Goal: Task Accomplishment & Management: Manage account settings

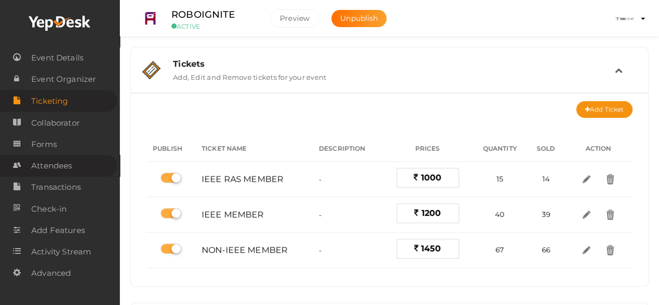
click at [59, 169] on span "Attendees" at bounding box center [51, 165] width 41 height 21
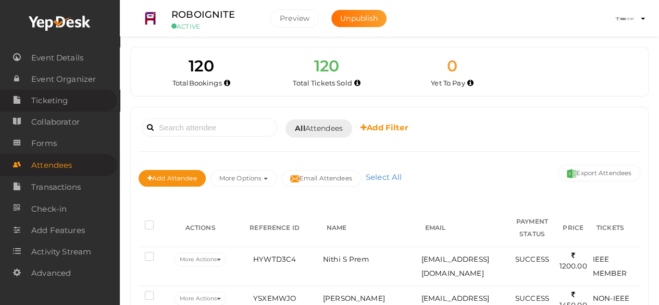
click at [64, 95] on span "Ticketing" at bounding box center [49, 100] width 36 height 21
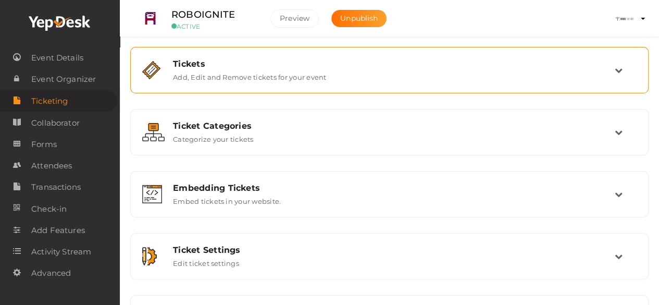
click at [327, 70] on div "Tickets Add, Edit and Remove tickets for your event" at bounding box center [390, 70] width 450 height 22
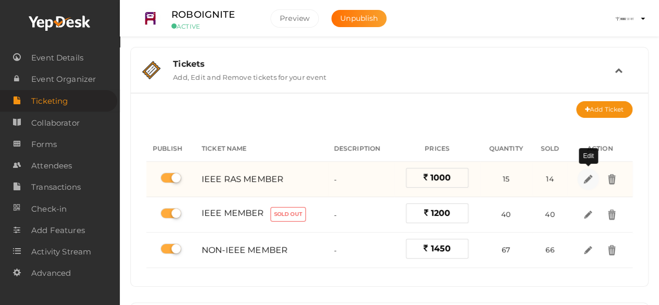
click at [589, 176] on img at bounding box center [588, 179] width 12 height 12
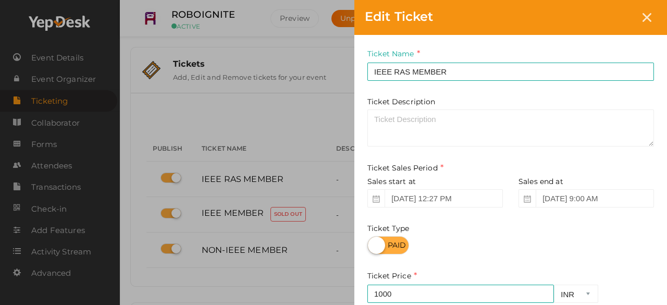
scroll to position [176, 0]
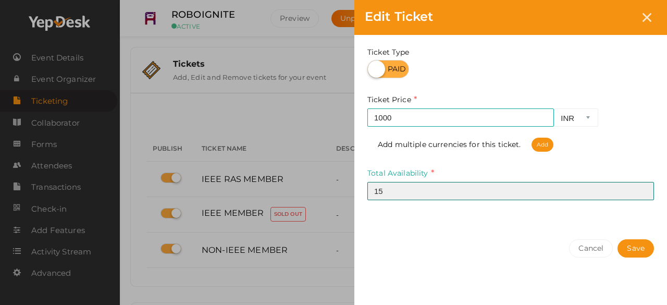
click at [478, 185] on input "15" at bounding box center [510, 191] width 286 height 18
type input "14"
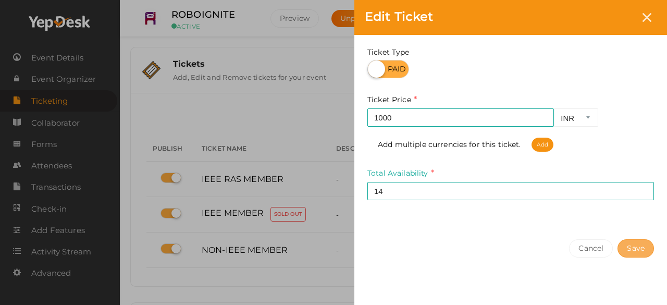
click at [633, 243] on button "Save" at bounding box center [635, 248] width 36 height 18
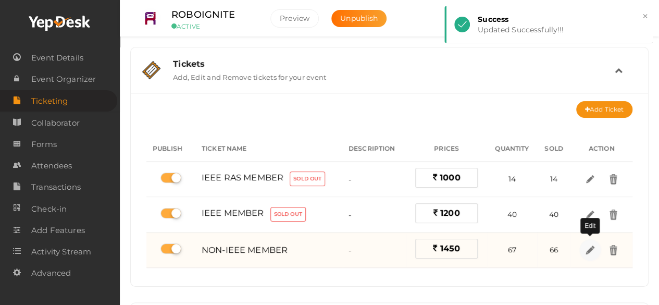
click at [588, 249] on img at bounding box center [589, 250] width 12 height 12
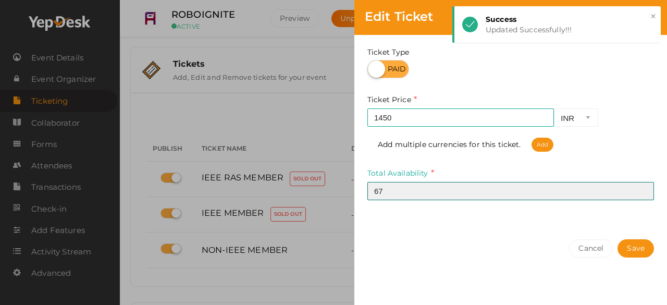
click at [523, 196] on input "67" at bounding box center [510, 191] width 286 height 18
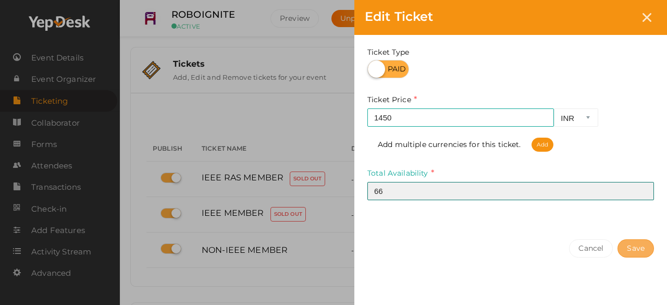
type input "66"
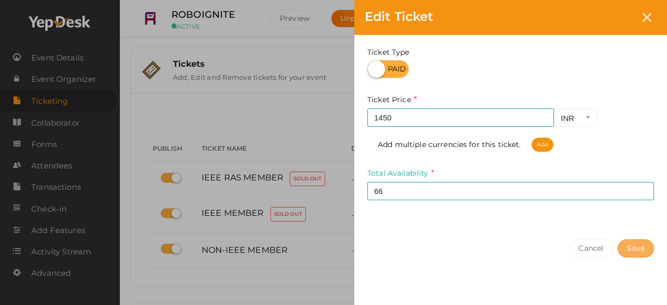
click at [646, 252] on button "Save" at bounding box center [635, 248] width 36 height 18
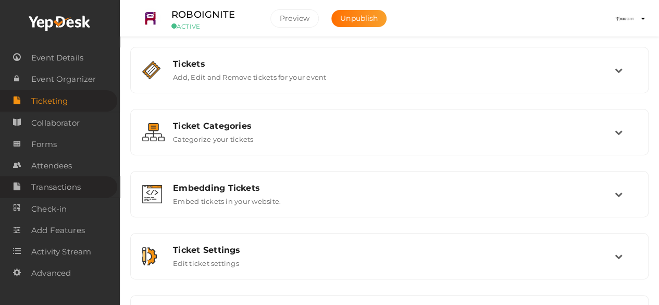
click at [62, 194] on span "Transactions" at bounding box center [55, 187] width 49 height 21
